Goal: Information Seeking & Learning: Learn about a topic

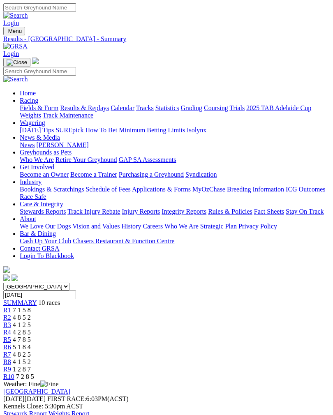
click at [7, 33] on img "Toggle navigation" at bounding box center [7, 33] width 0 height 0
click at [58, 110] on link "Fields & Form" at bounding box center [39, 107] width 39 height 7
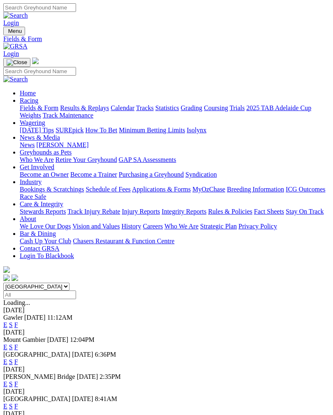
click at [18, 321] on link "F" at bounding box center [16, 324] width 4 height 7
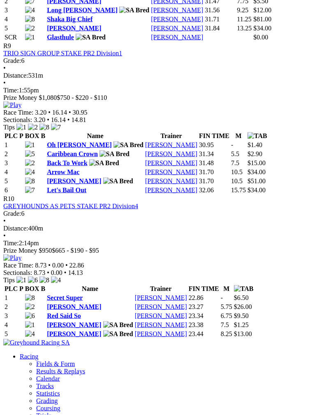
scroll to position [1625, 0]
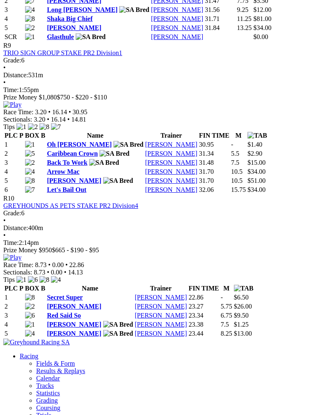
click at [64, 148] on link "Oh [PERSON_NAME]" at bounding box center [79, 144] width 65 height 7
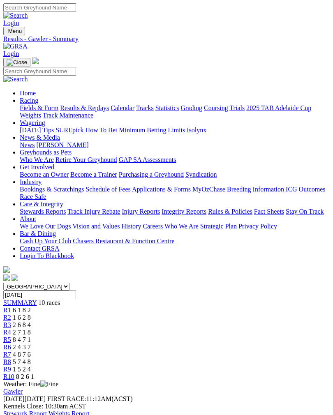
click at [47, 410] on link "Stewards Report" at bounding box center [25, 413] width 44 height 7
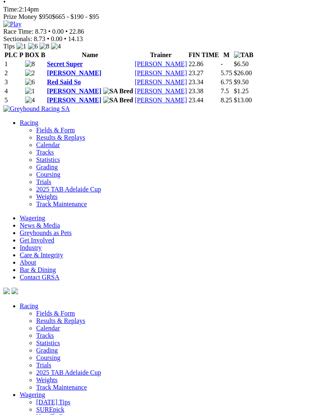
scroll to position [1853, 0]
